Goal: Information Seeking & Learning: Learn about a topic

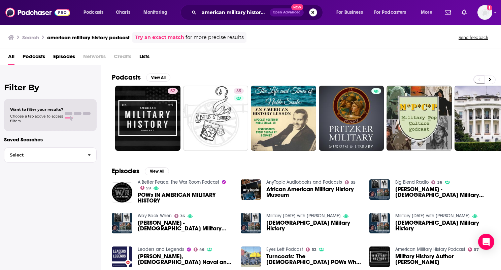
click at [312, 12] on button "Search podcasts, credits, & more..." at bounding box center [313, 12] width 8 height 8
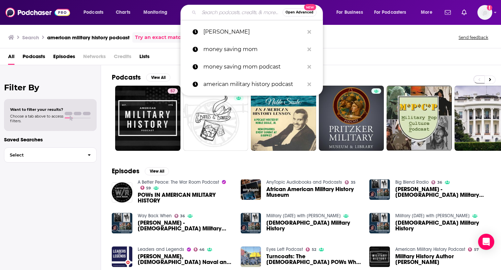
paste input "[PERSON_NAME]'s Literary Cafe'"
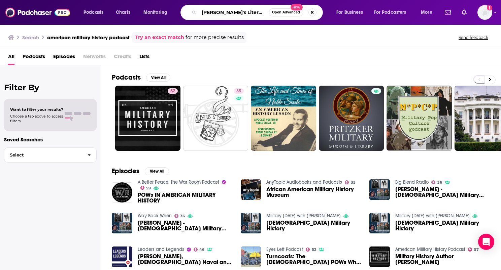
type input "[PERSON_NAME]'s Literary Cafe'"
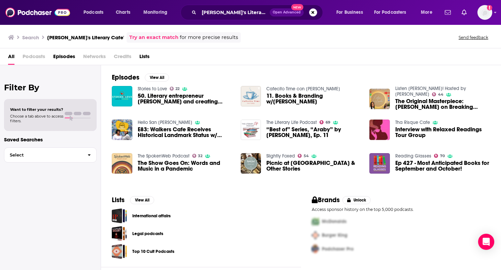
click at [163, 131] on span "E83: Walkers Cafe Receives Historical Landmark Status w/ [PERSON_NAME]" at bounding box center [185, 132] width 95 height 11
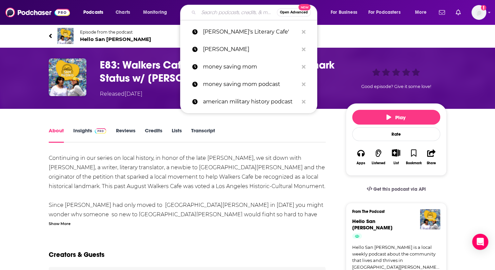
paste input "[PERSON_NAME]"
type input "[PERSON_NAME]"
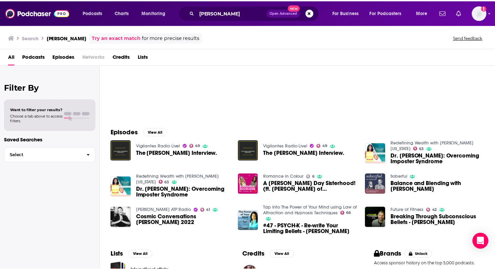
scroll to position [87, 0]
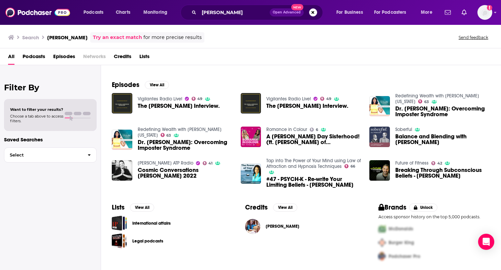
click at [156, 143] on span "Dr. [PERSON_NAME]: Overcoming Imposter Syndrome" at bounding box center [185, 145] width 95 height 11
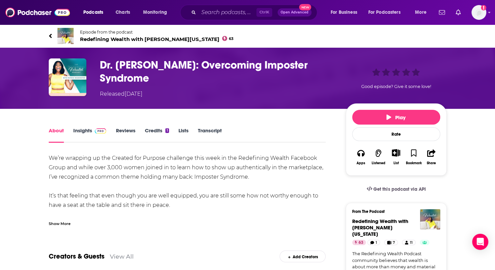
click at [85, 131] on link "Insights" at bounding box center [89, 134] width 33 height 15
click at [79, 76] on img "Dr. Angela Anderson: Overcoming Imposter Syndrome" at bounding box center [68, 78] width 38 height 38
click at [82, 76] on img "Dr. Angela Anderson: Overcoming Imposter Syndrome" at bounding box center [68, 78] width 38 height 38
click at [217, 14] on input "Search podcasts, credits, & more..." at bounding box center [228, 12] width 58 height 11
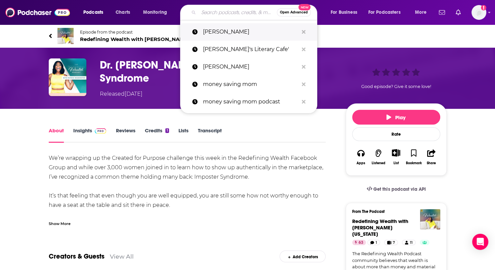
click at [219, 33] on p "[PERSON_NAME]" at bounding box center [251, 31] width 96 height 17
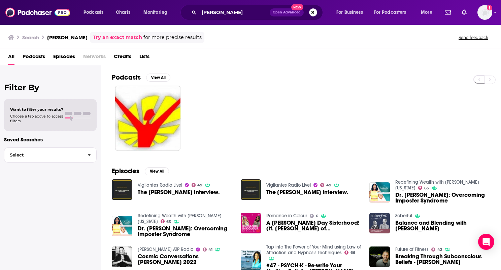
click at [414, 196] on span "Dr. [PERSON_NAME]: Overcoming Imposter Syndrome" at bounding box center [442, 197] width 95 height 11
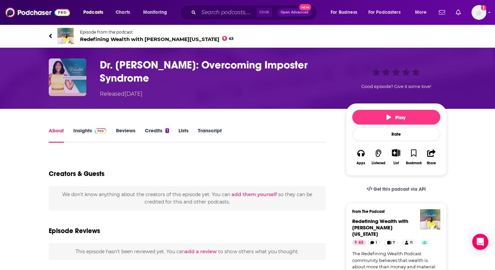
click at [74, 75] on img "Dr. Angela Anderson: Overcoming Imposter Syndrome" at bounding box center [68, 78] width 38 height 38
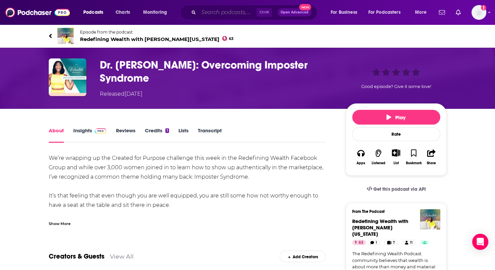
click at [225, 12] on input "Search podcasts, credits, & more..." at bounding box center [228, 12] width 58 height 11
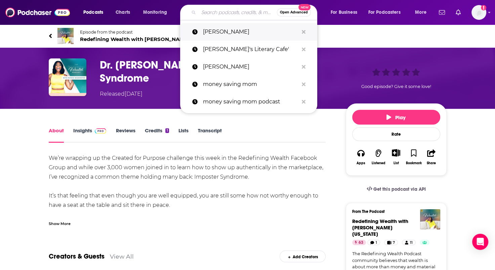
click at [224, 30] on p "[PERSON_NAME]" at bounding box center [251, 31] width 96 height 17
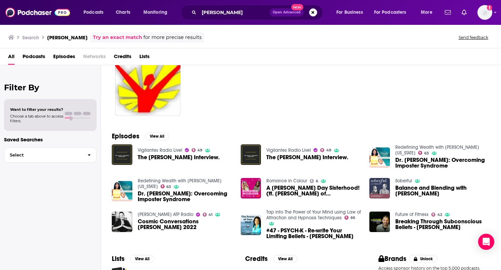
scroll to position [87, 0]
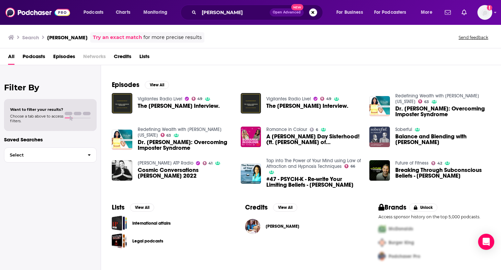
click at [292, 136] on span "A [PERSON_NAME] Day Sisterhood! (ft. [PERSON_NAME] of [PERSON_NAME] Presents)" at bounding box center [313, 139] width 95 height 11
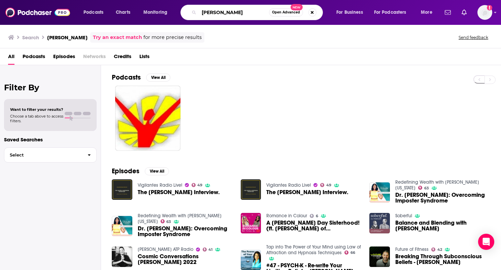
drag, startPoint x: 249, startPoint y: 11, endPoint x: 179, endPoint y: 12, distance: 70.3
click at [179, 12] on div "Podcasts Charts Monitoring [PERSON_NAME] Open Advanced New For Business For Pod…" at bounding box center [259, 12] width 360 height 15
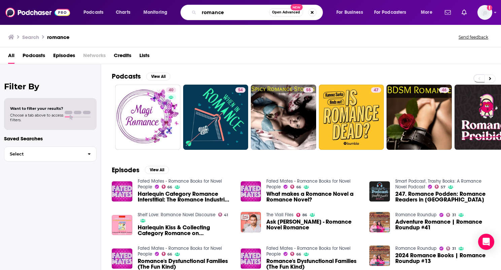
click at [201, 12] on input "romance" at bounding box center [234, 12] width 70 height 11
type input "clean romance"
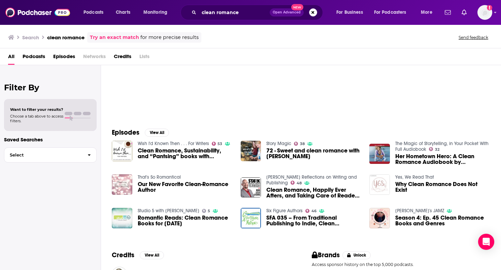
scroll to position [67, 0]
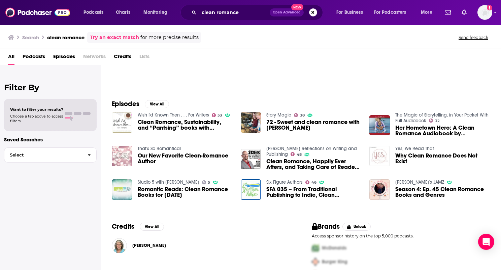
click at [122, 125] on img "Clean Romance, Sustainability, and “Pantsing” books with Kirsten Oliphant" at bounding box center [122, 122] width 21 height 21
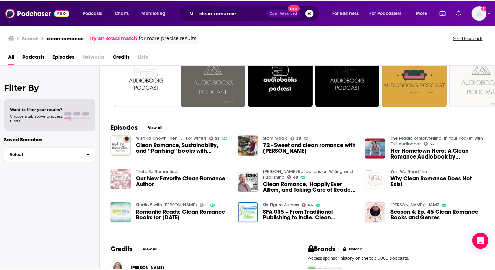
scroll to position [67, 0]
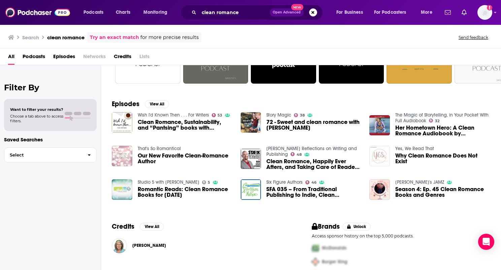
click at [117, 159] on img "Our New Favorite Clean-Romance Author" at bounding box center [122, 156] width 21 height 21
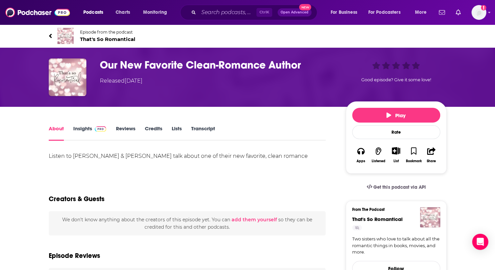
click at [78, 129] on link "Insights" at bounding box center [89, 132] width 33 height 15
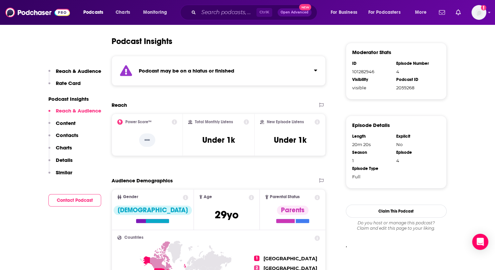
scroll to position [303, 0]
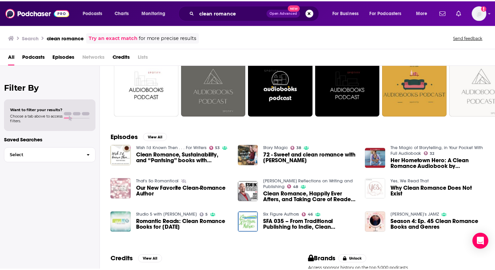
scroll to position [67, 0]
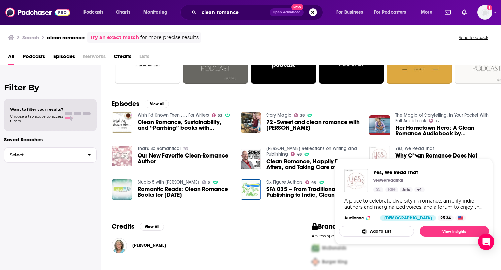
click at [428, 151] on link "Yes, We Read That" at bounding box center [414, 149] width 39 height 6
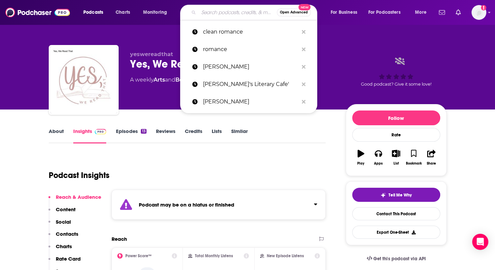
click at [216, 12] on input "Search podcasts, credits, & more..." at bounding box center [238, 12] width 78 height 11
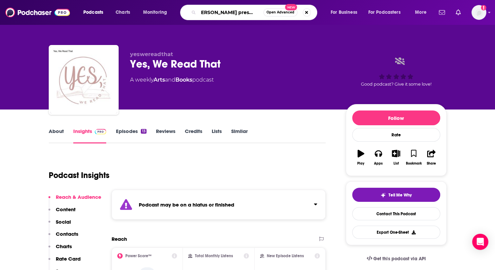
scroll to position [0, 6]
type input "[PERSON_NAME] presents"
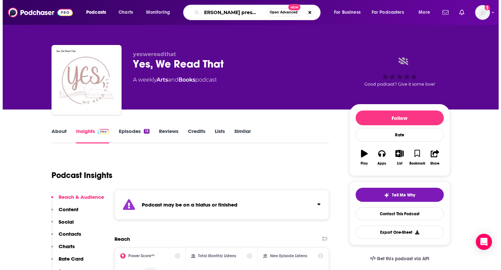
scroll to position [0, 5]
